Goal: Information Seeking & Learning: Learn about a topic

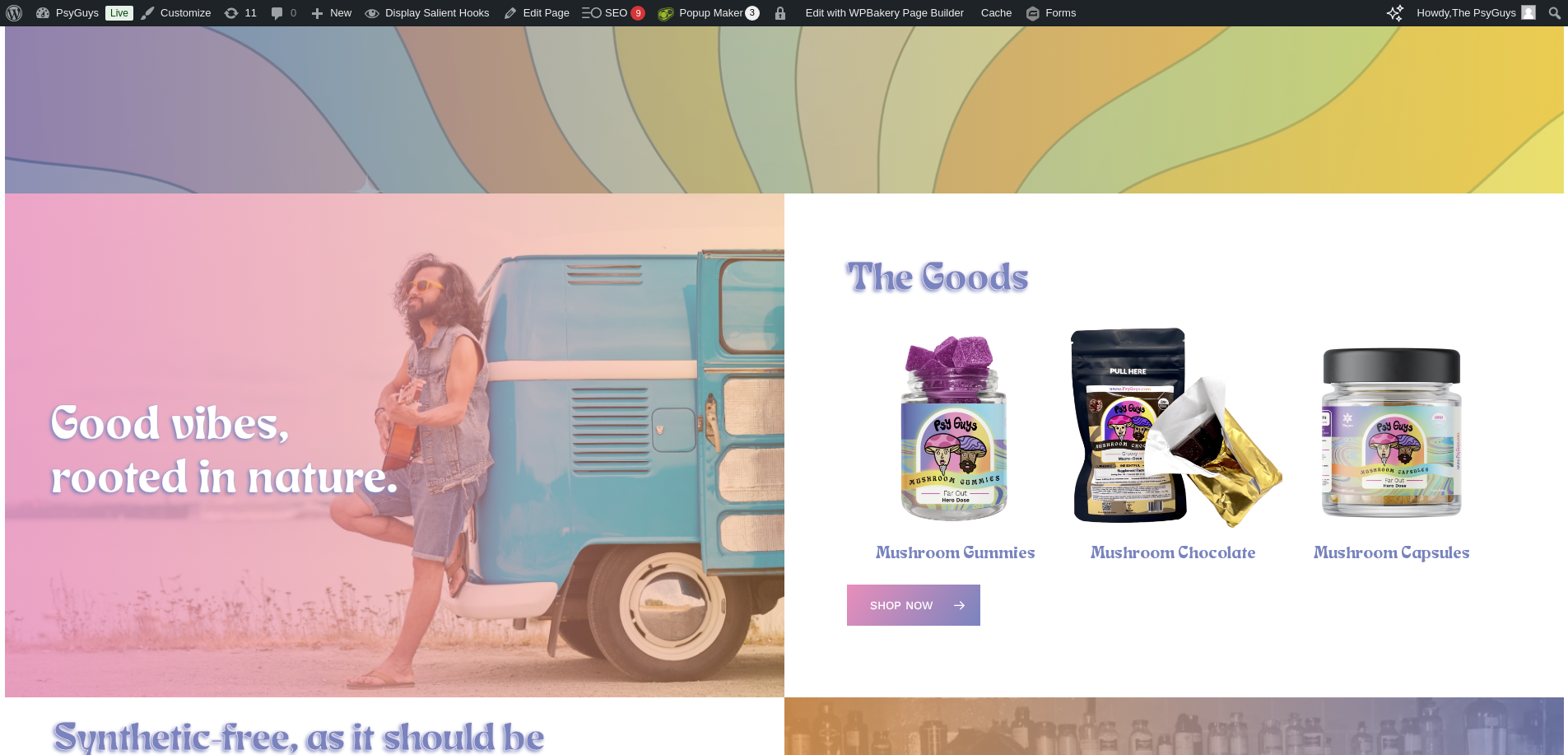
scroll to position [494, 0]
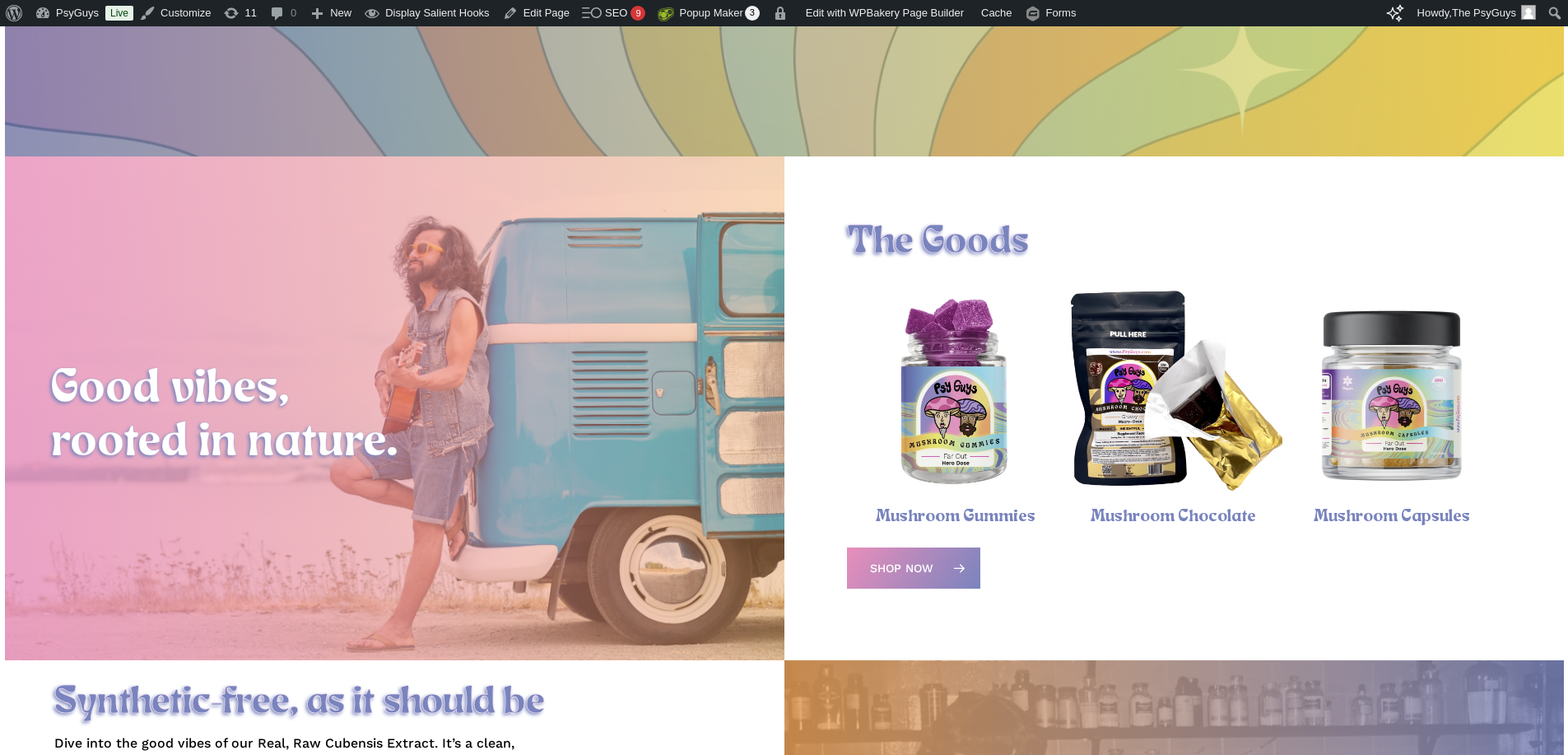
click at [968, 373] on img "Psychedelic Mushroom Gummies" at bounding box center [956, 394] width 218 height 218
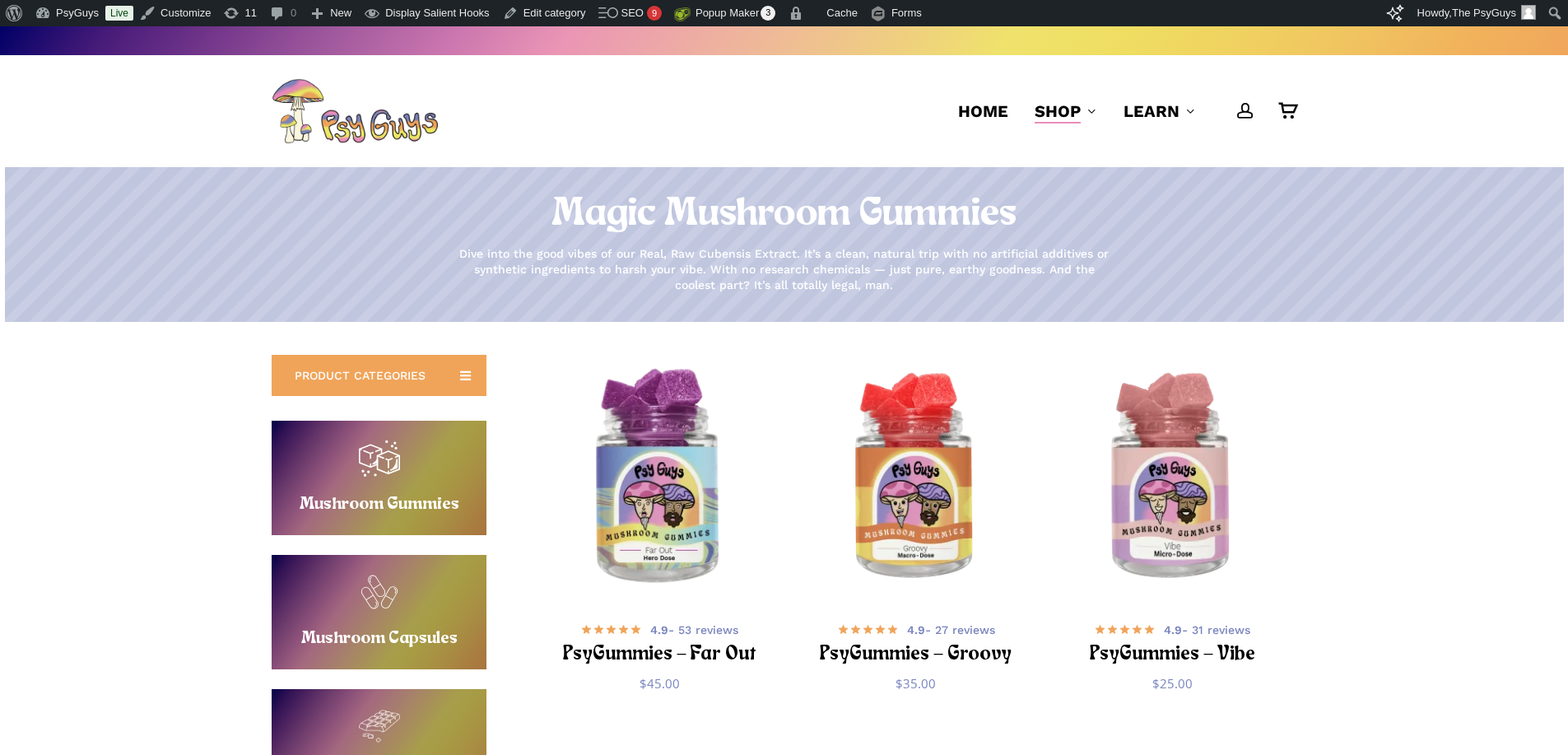
click at [652, 460] on img "PsyGummies - Far Out" at bounding box center [659, 478] width 250 height 250
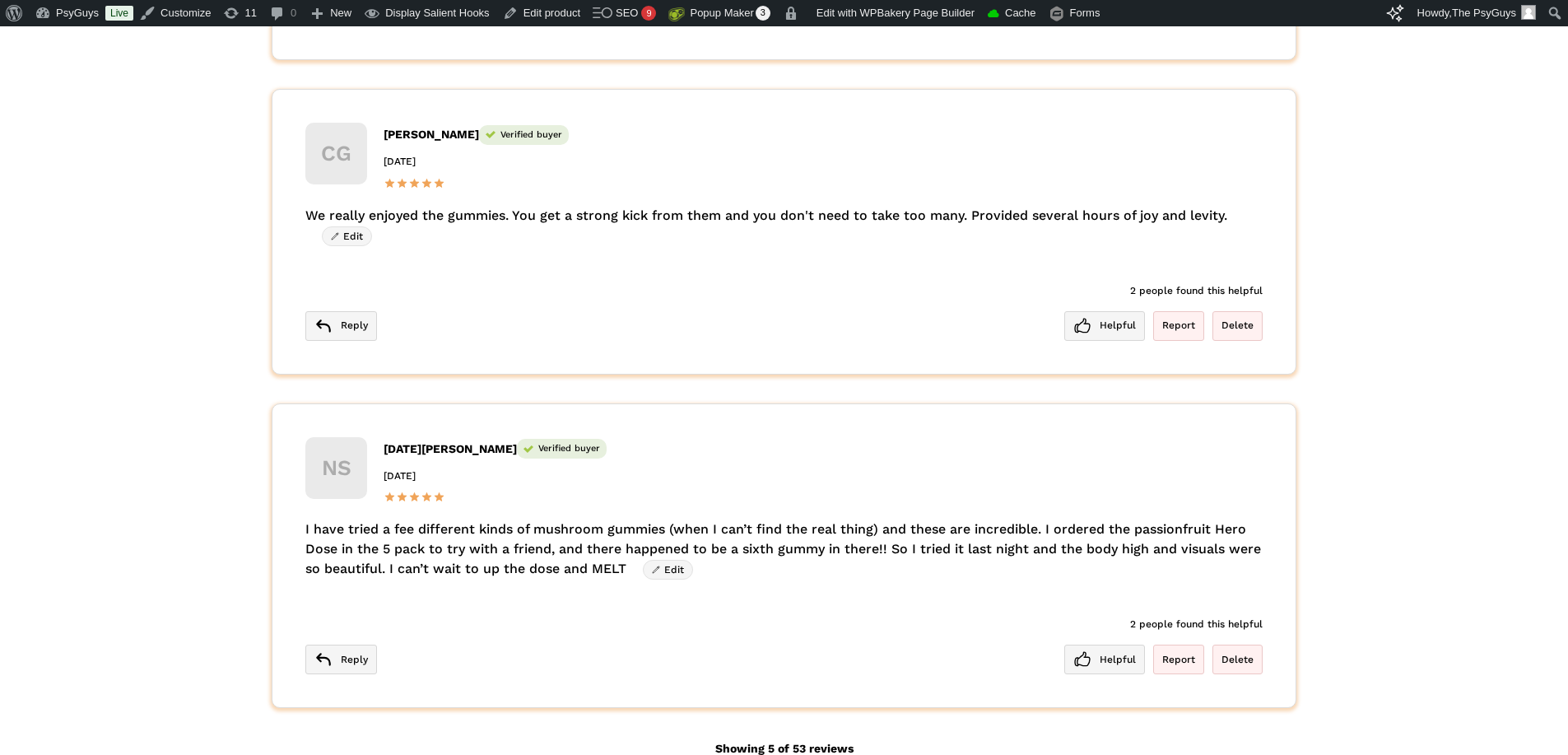
scroll to position [4397, 0]
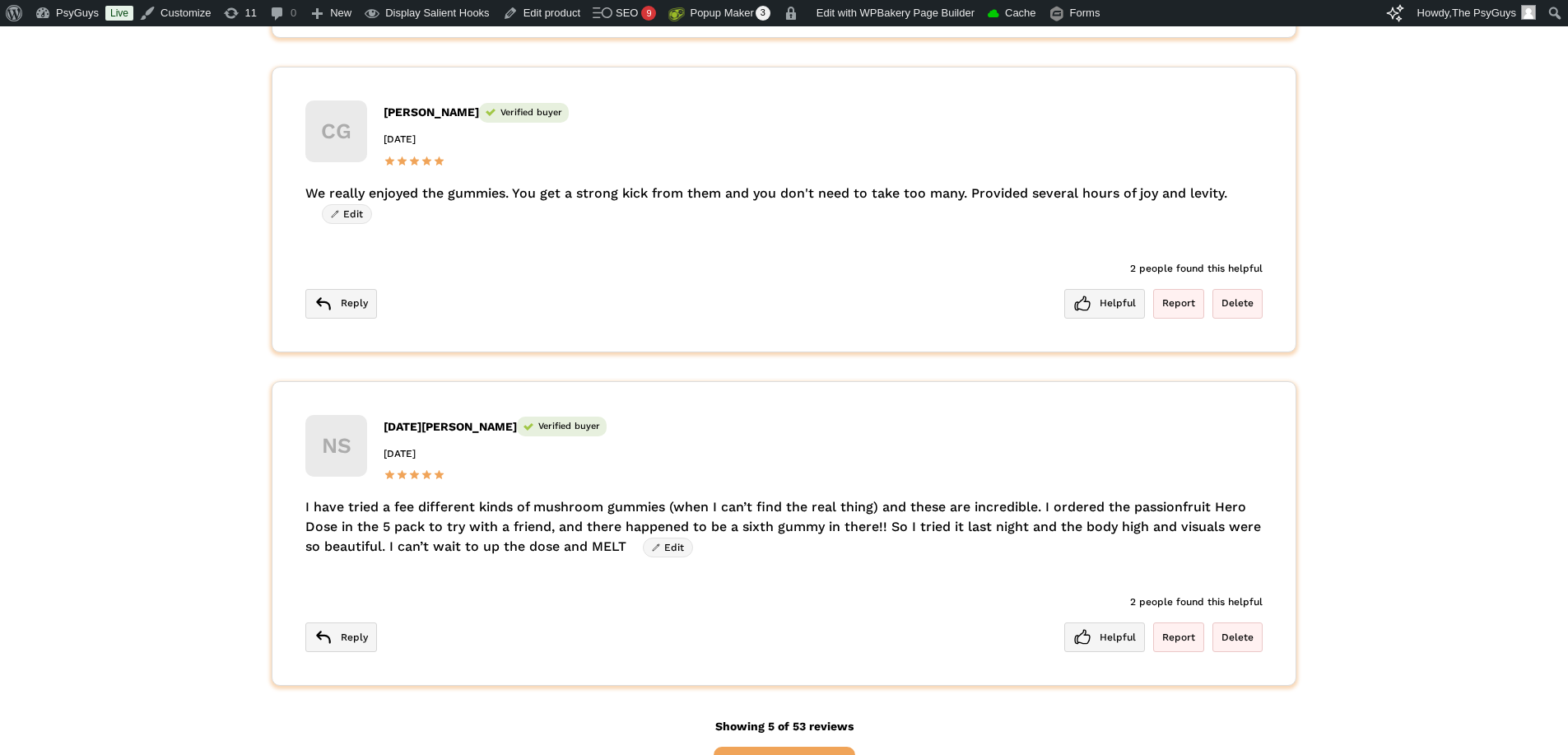
drag, startPoint x: 612, startPoint y: 523, endPoint x: 306, endPoint y: 486, distance: 308.2
click at [306, 497] on div "I have tried a fee different kinds of mushroom gummies (when I can’t find the r…" at bounding box center [783, 527] width 957 height 60
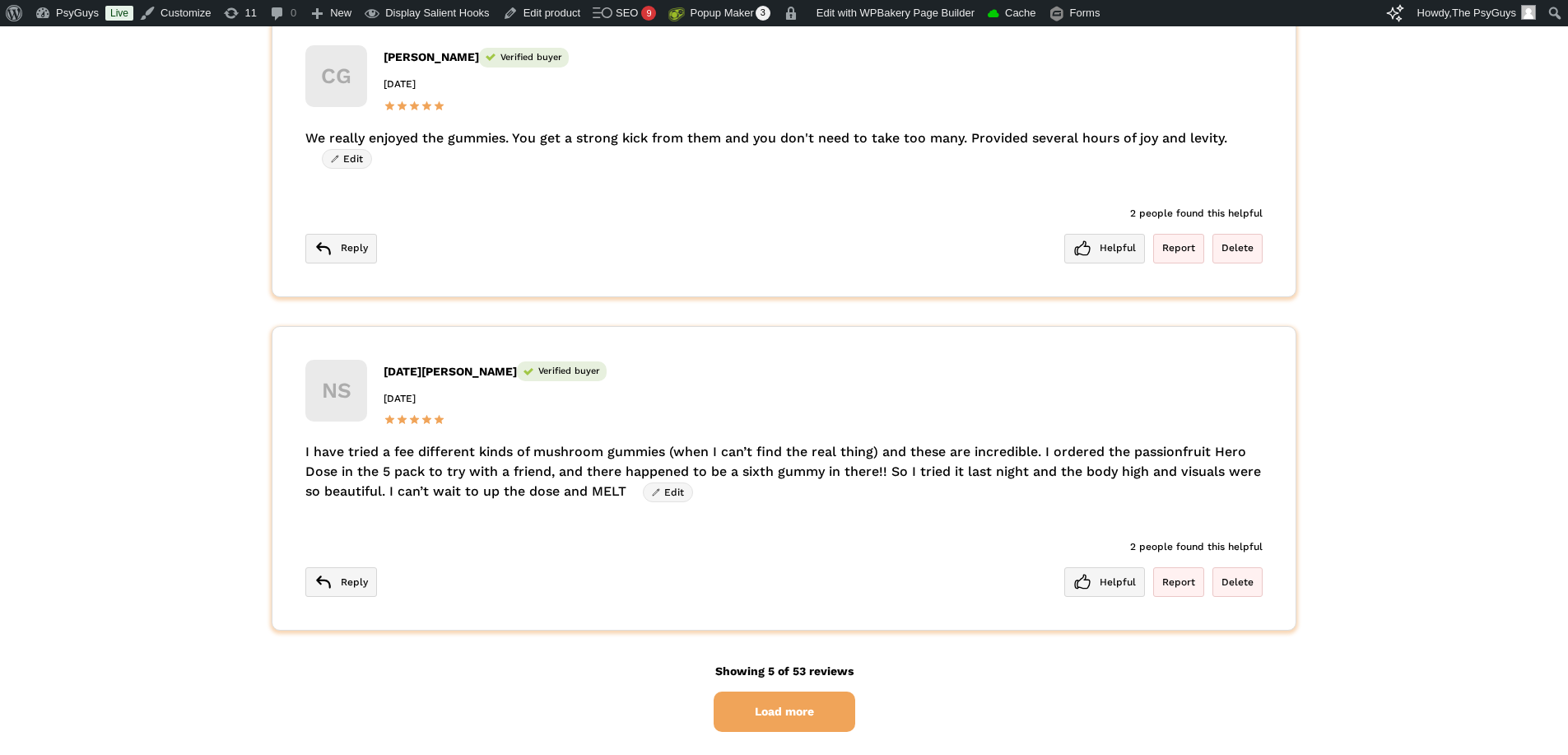
scroll to position [4479, 0]
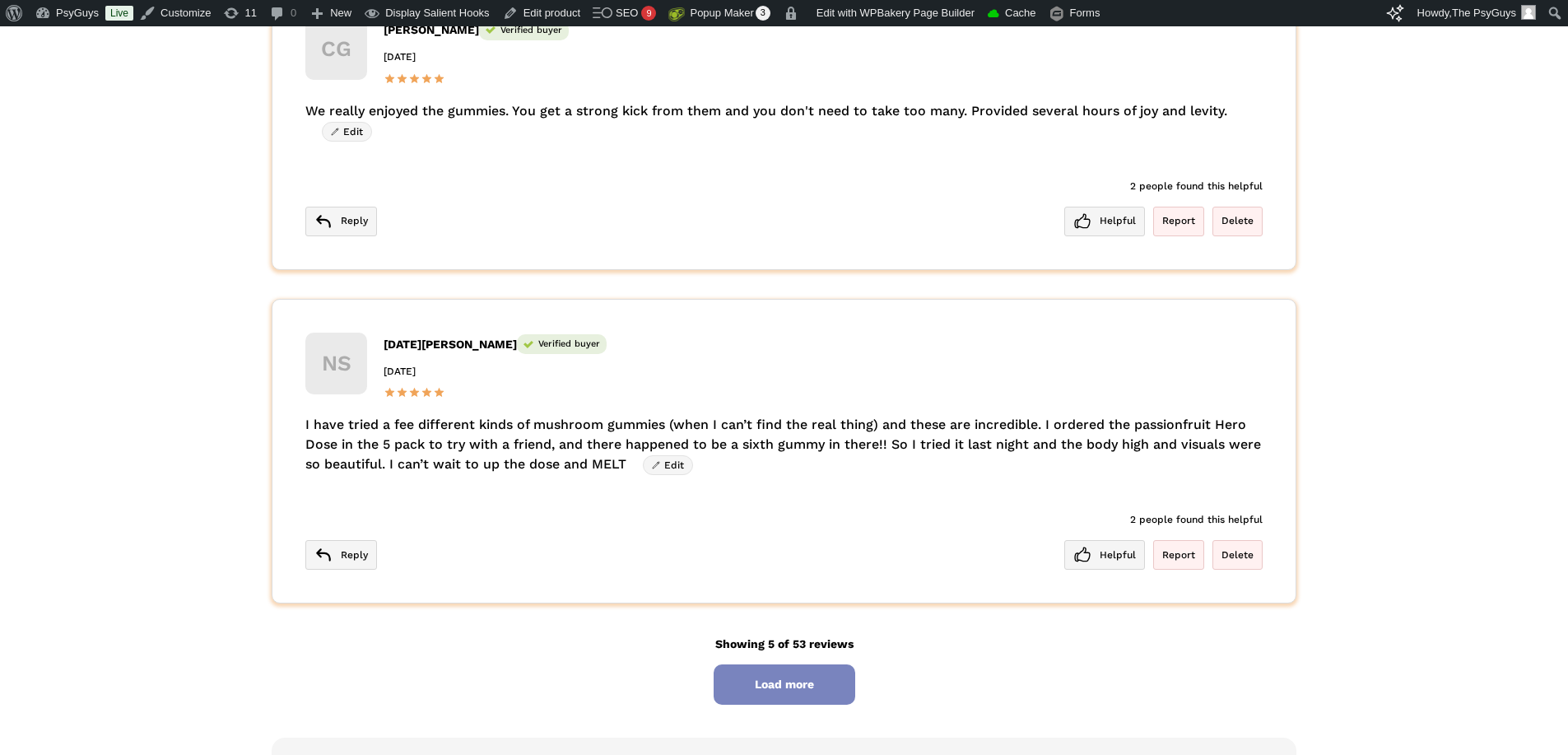
click at [770, 669] on span "Load more" at bounding box center [784, 684] width 141 height 40
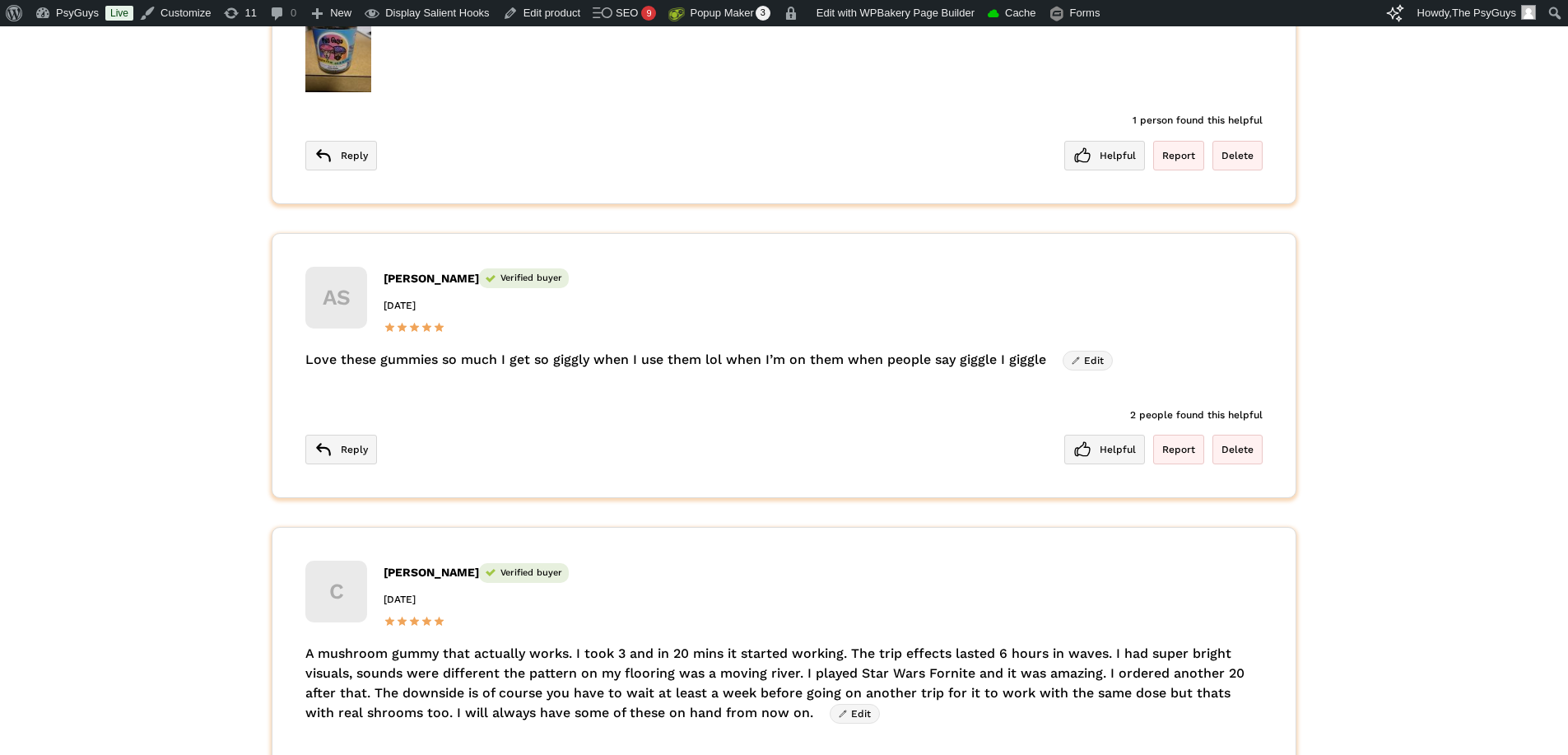
scroll to position [5715, 0]
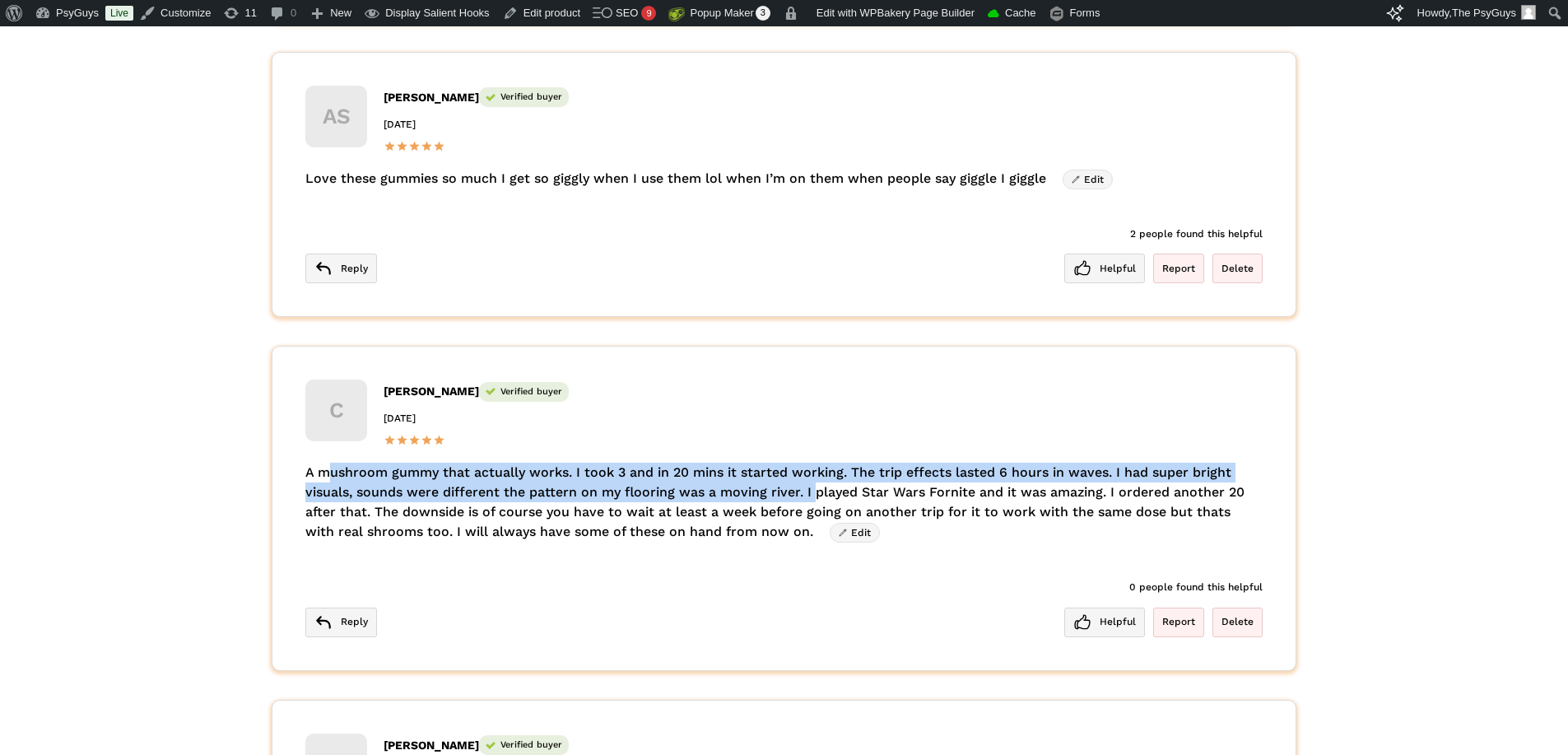
drag, startPoint x: 307, startPoint y: 448, endPoint x: 802, endPoint y: 473, distance: 495.6
click at [802, 473] on div "A mushroom gummy that actually works. I took 3 and in 20 mins it started workin…" at bounding box center [783, 502] width 957 height 80
copy div "A mushroom gummy that actually works. I took 3 and in 20 mins it started workin…"
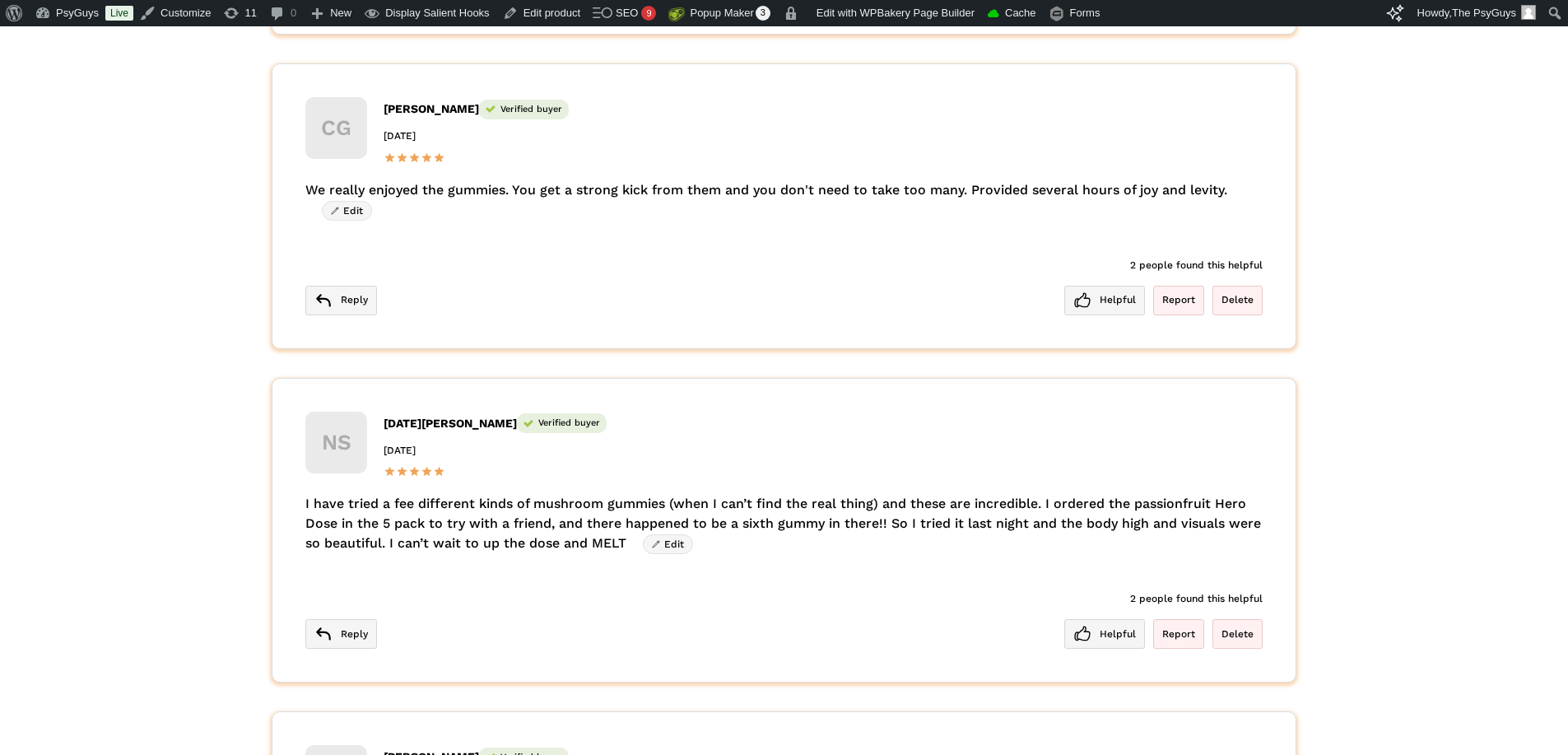
scroll to position [4397, 0]
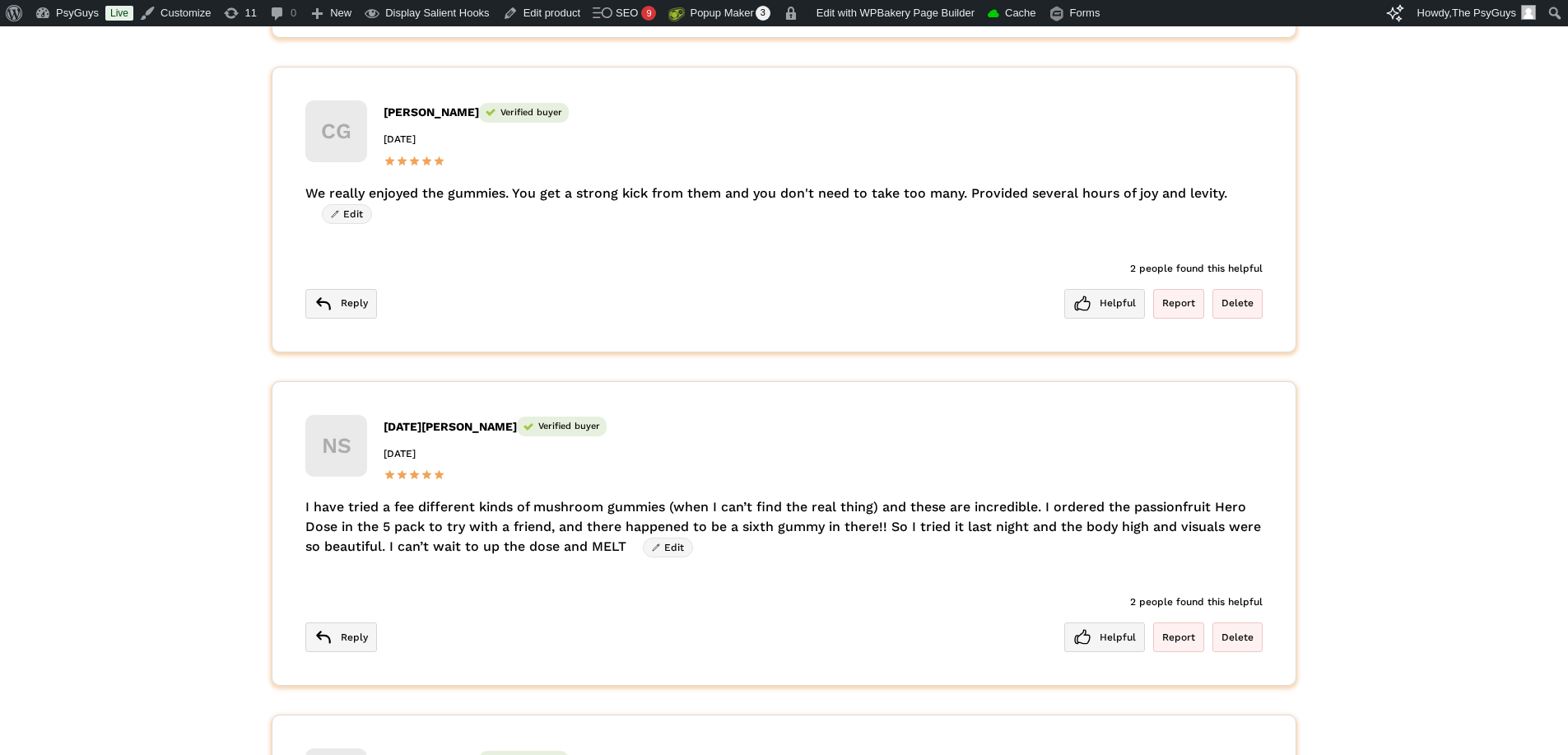
click at [176, 372] on div "**********" at bounding box center [784, 41] width 1568 height 8359
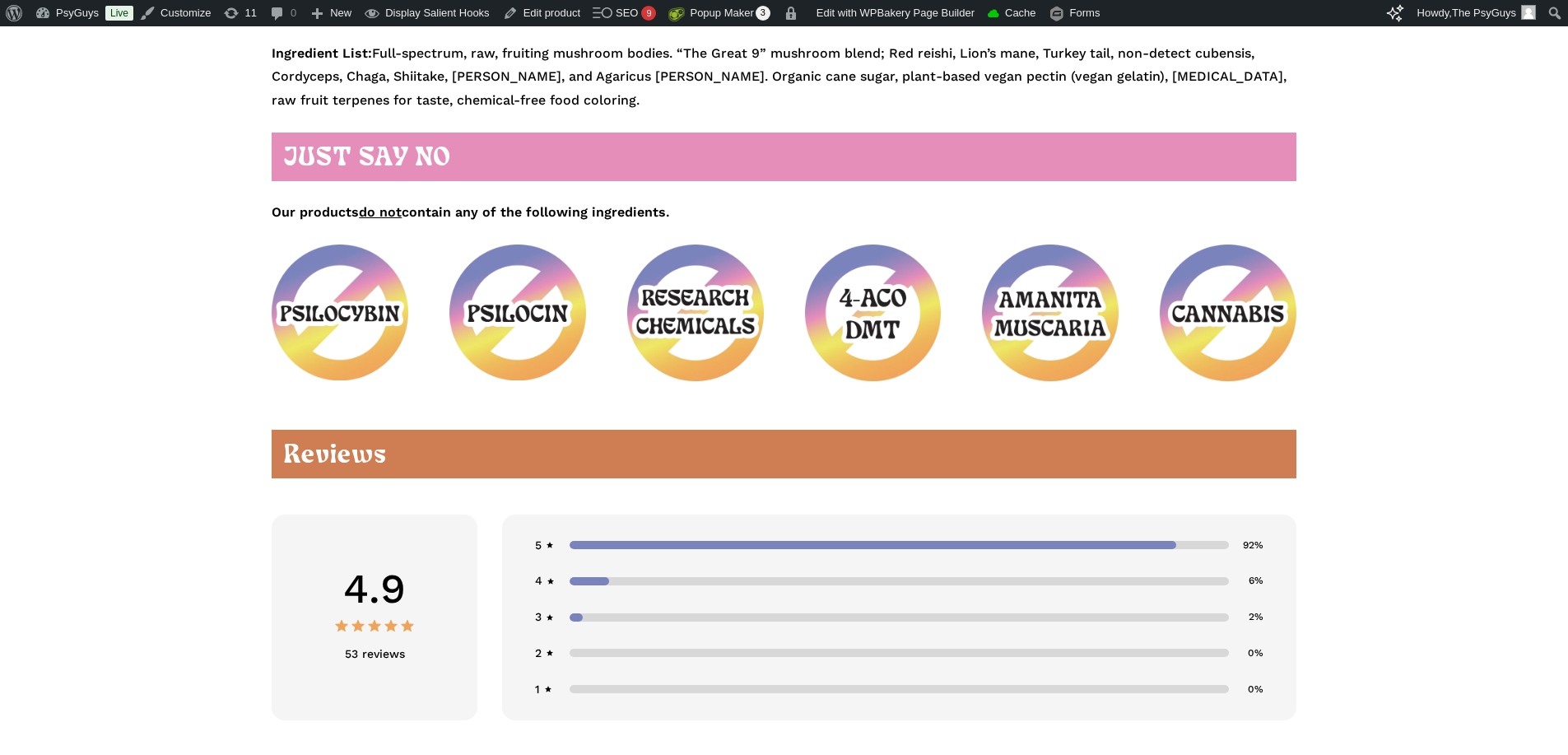
scroll to position [0, 0]
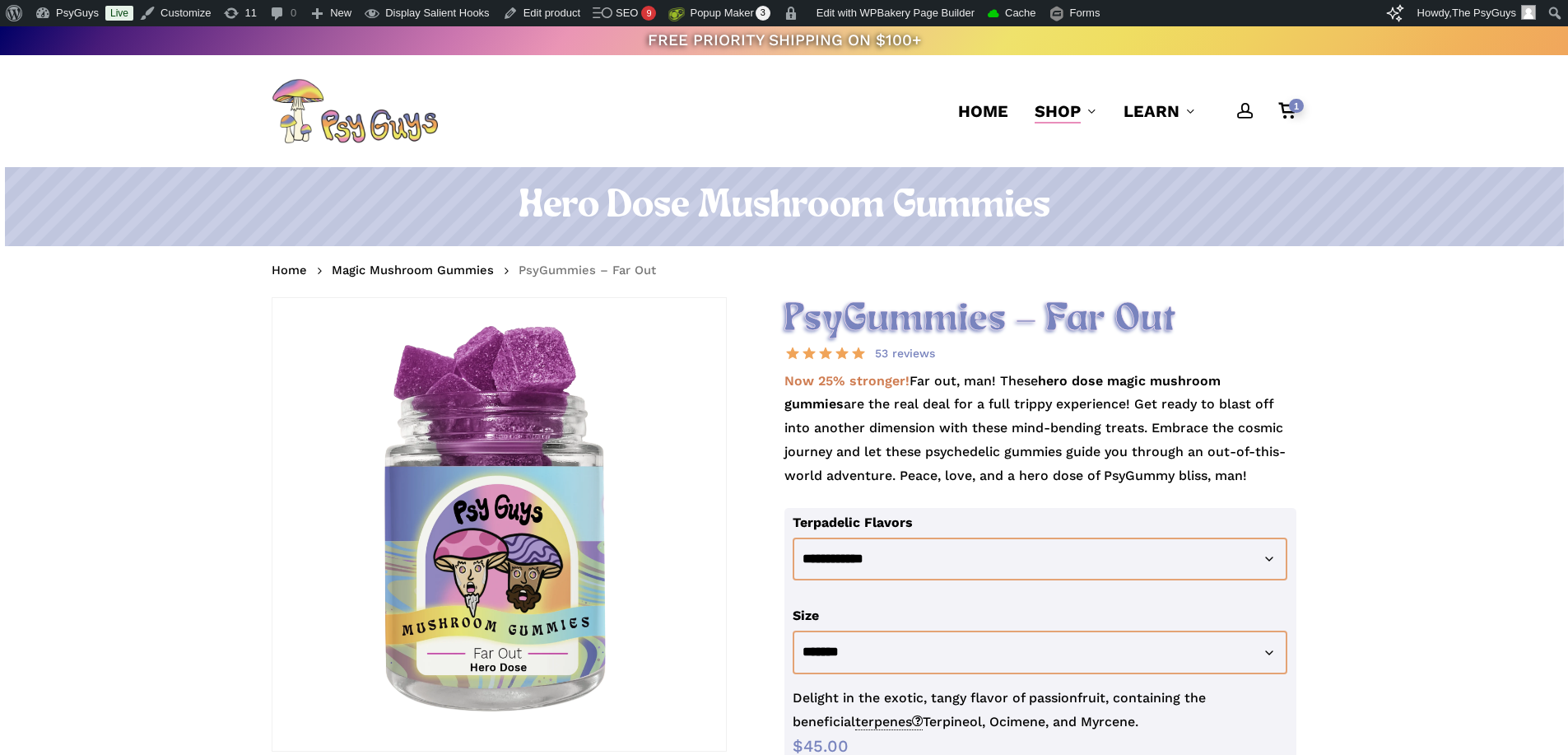
click at [935, 398] on p "Now 25% stronger! Far out, man! These hero dose magic mushroom gummies are the …" at bounding box center [1040, 439] width 513 height 139
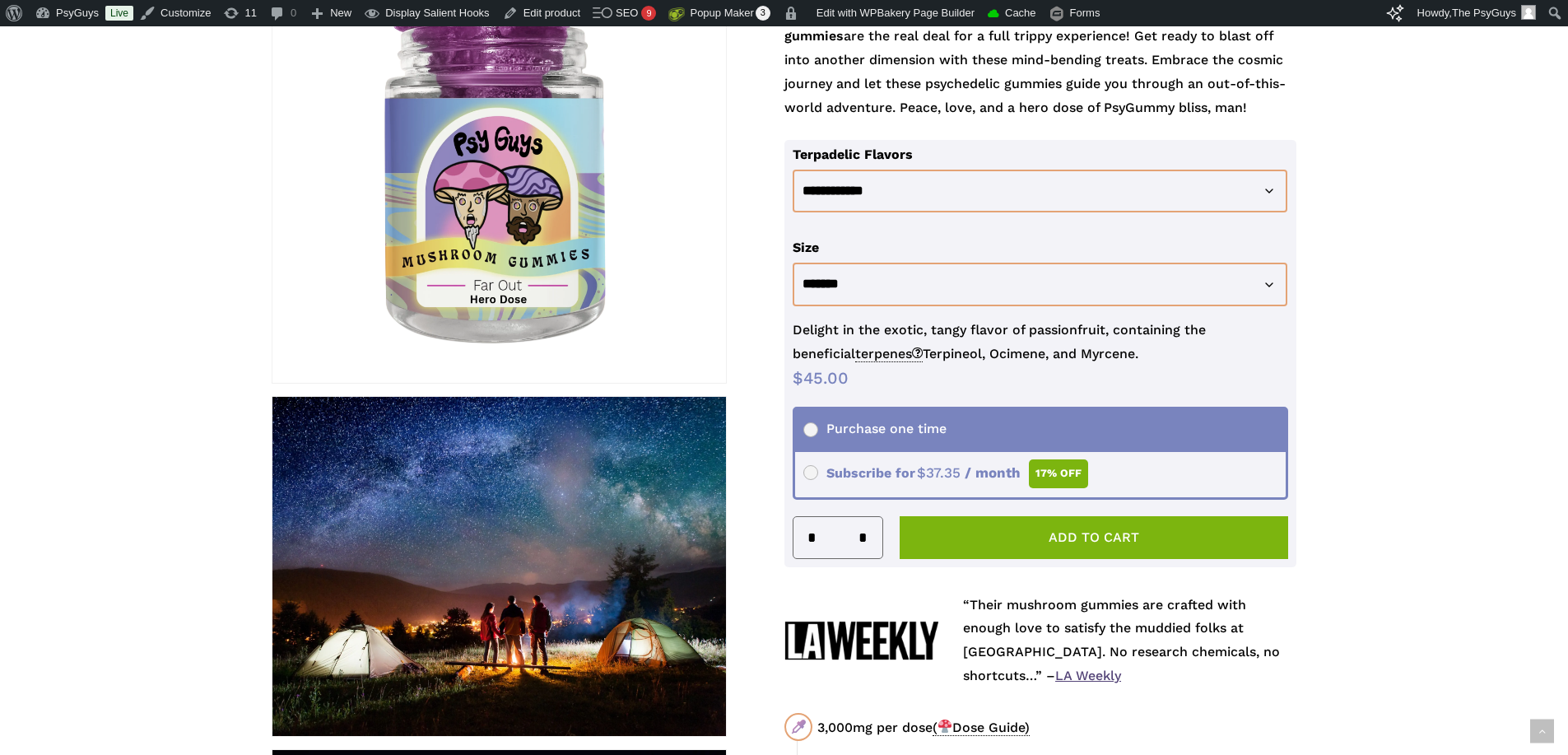
scroll to position [412, 0]
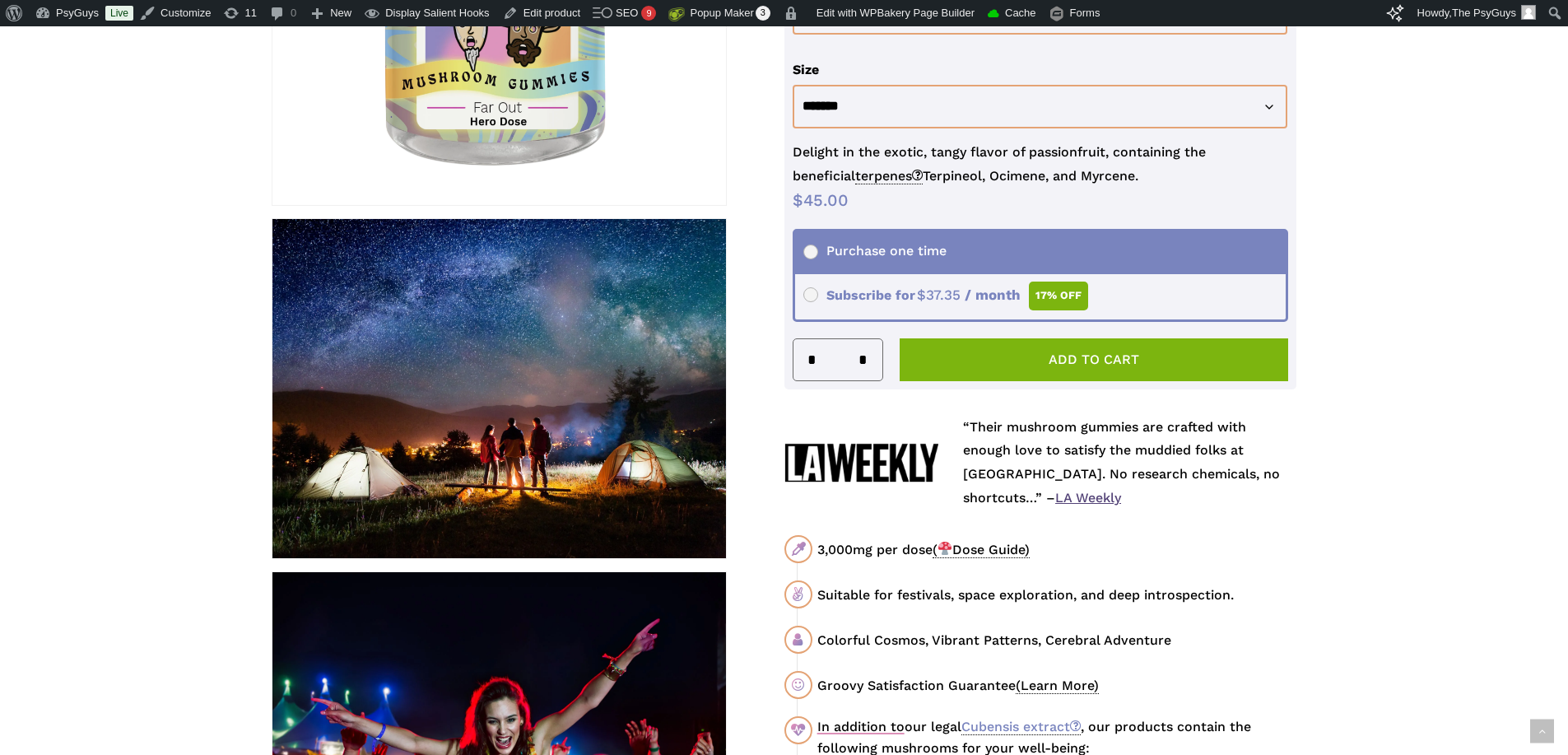
scroll to position [494, 0]
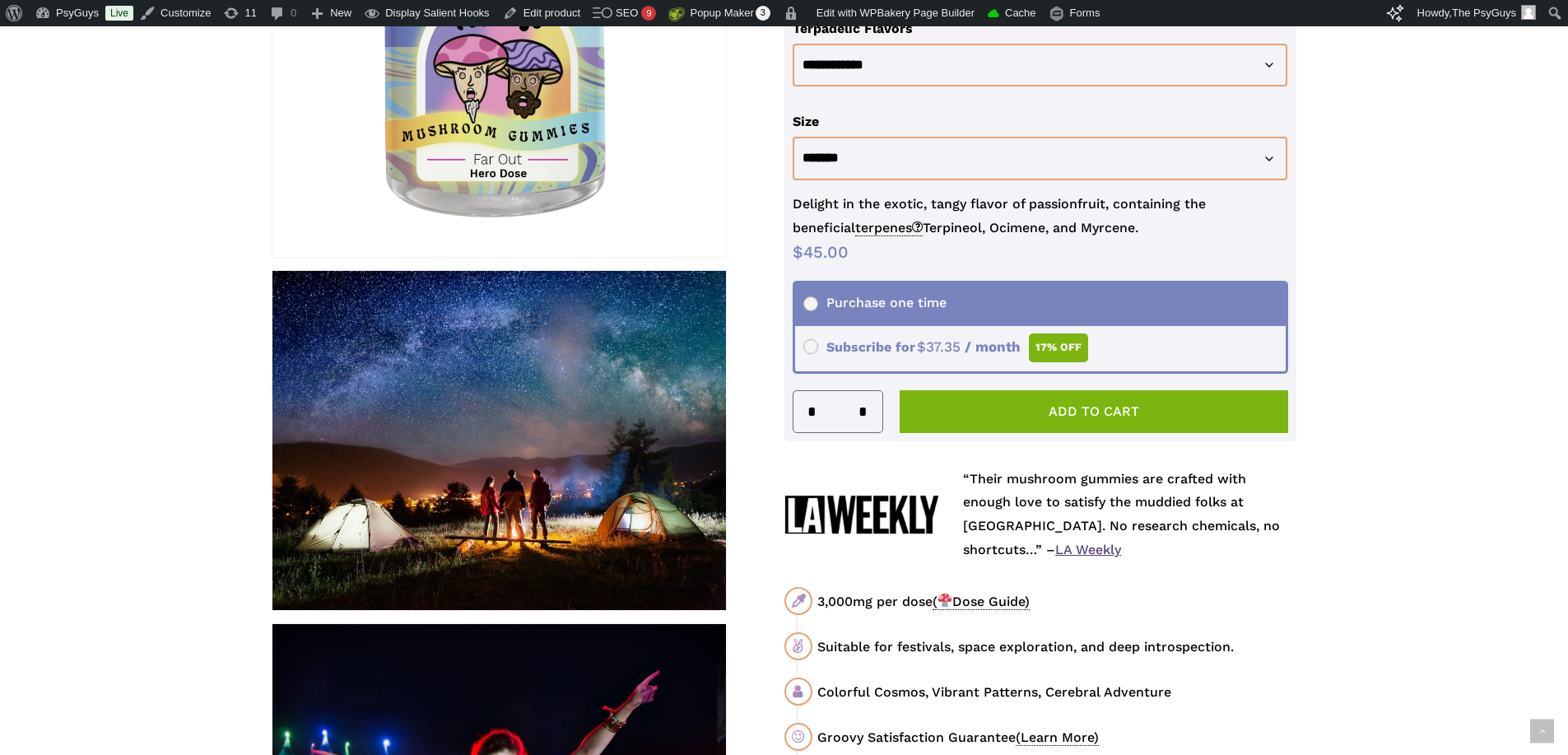
drag, startPoint x: 1060, startPoint y: 226, endPoint x: 783, endPoint y: 198, distance: 278.4
click at [784, 198] on form "**********" at bounding box center [1040, 228] width 513 height 427
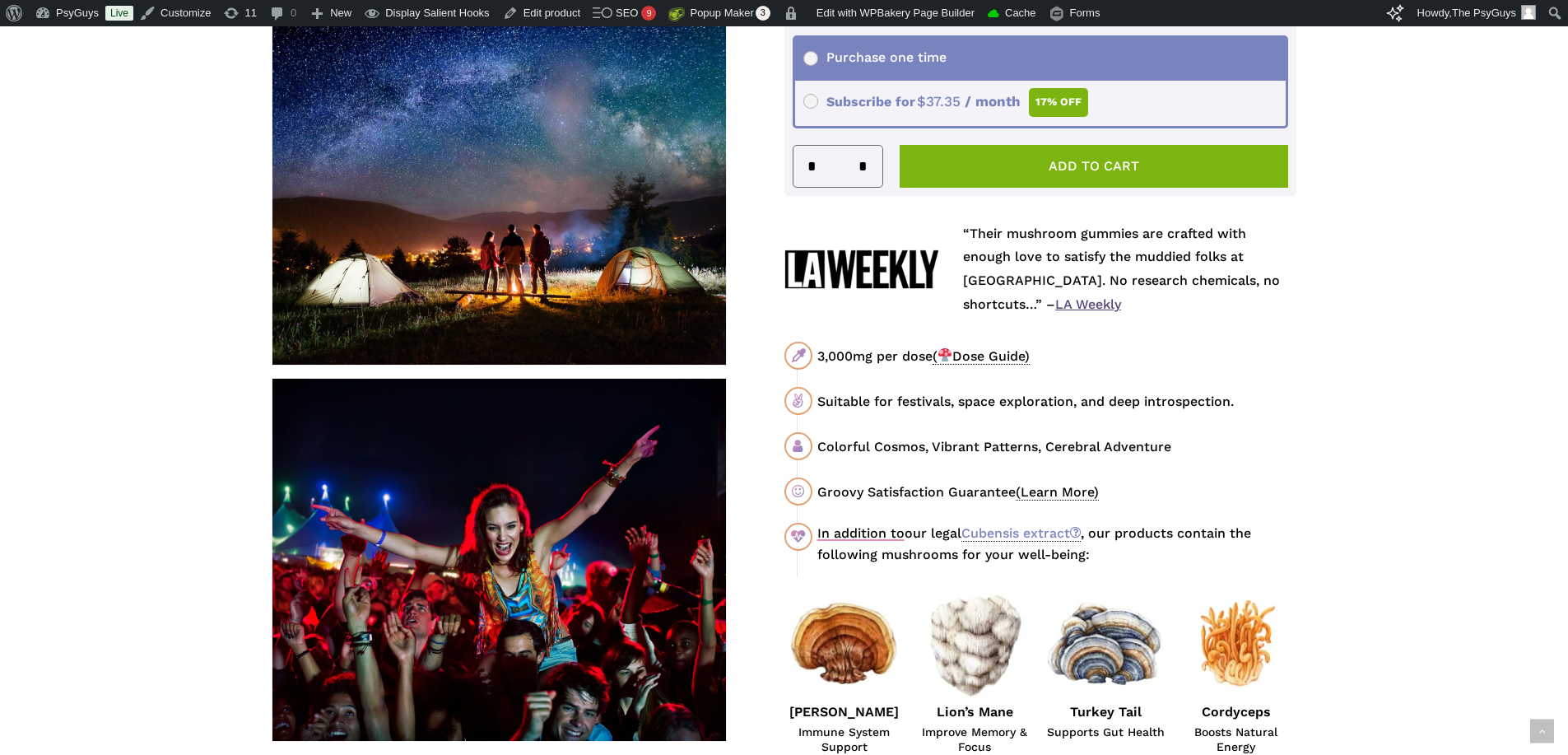
scroll to position [741, 0]
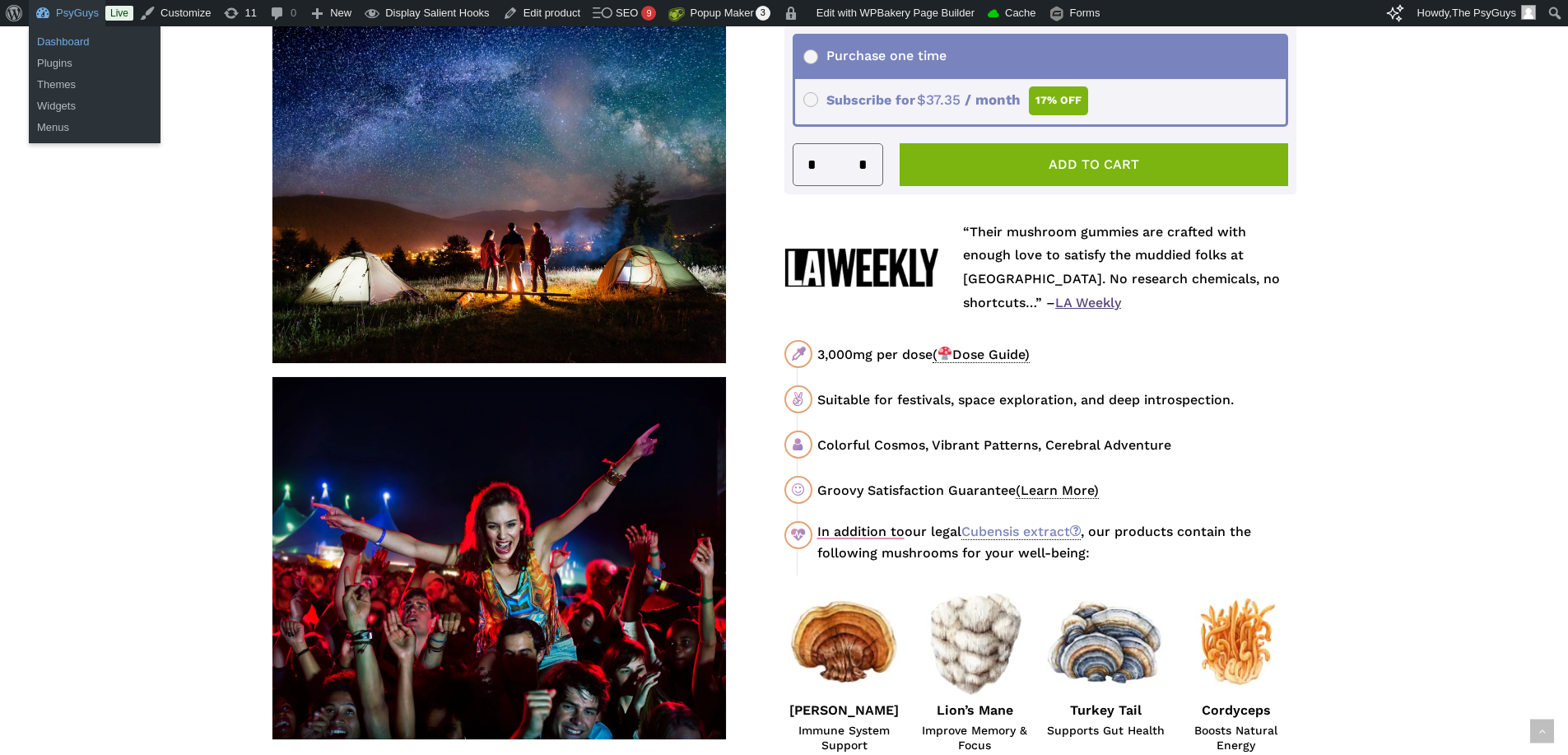
click at [79, 37] on link "Dashboard" at bounding box center [94, 42] width 132 height 21
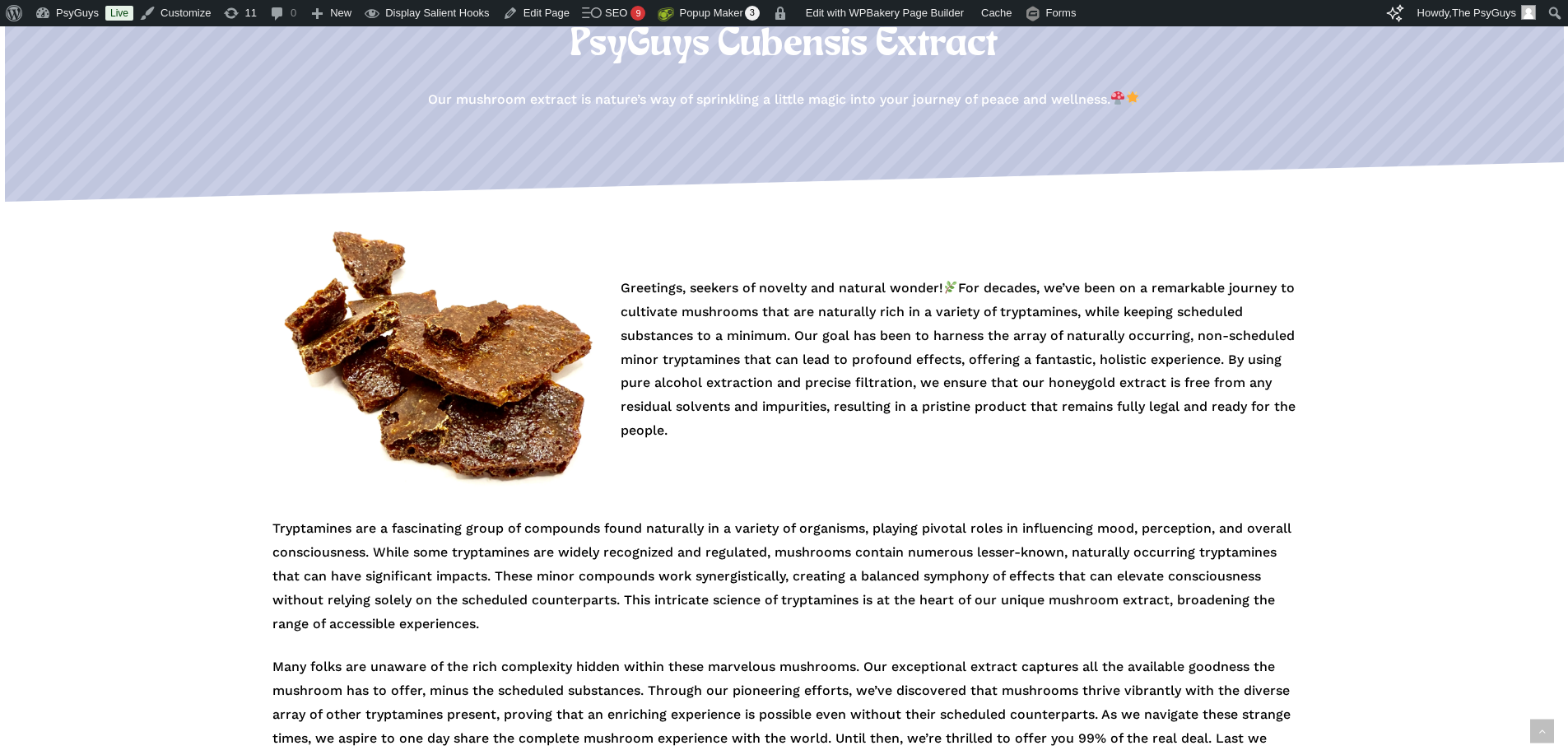
scroll to position [659, 0]
